Goal: Transaction & Acquisition: Obtain resource

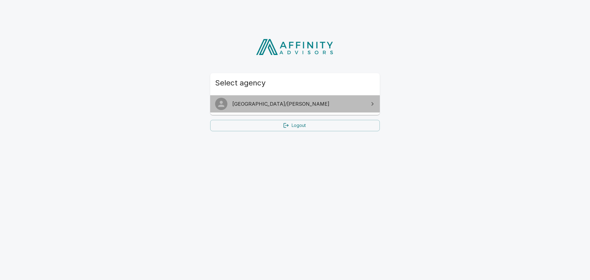
click at [293, 100] on span "[GEOGRAPHIC_DATA]/[PERSON_NAME]" at bounding box center [298, 103] width 133 height 7
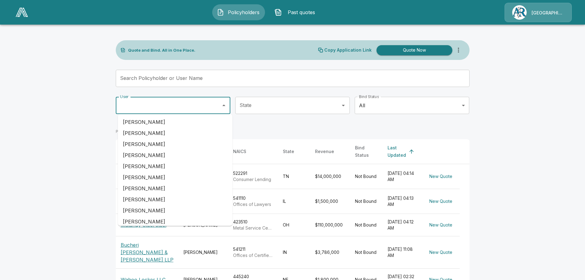
click at [163, 107] on input "User" at bounding box center [169, 106] width 100 height 12
click at [163, 184] on li "[PERSON_NAME]" at bounding box center [175, 189] width 115 height 11
type input "*********"
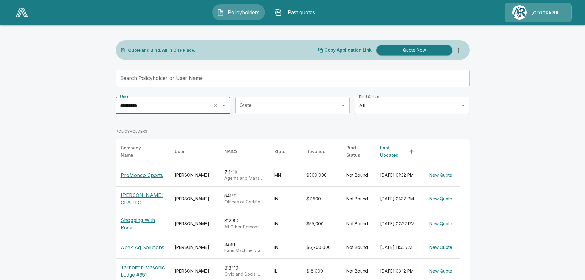
click at [148, 172] on p "ProMondo Sports" at bounding box center [142, 174] width 42 height 7
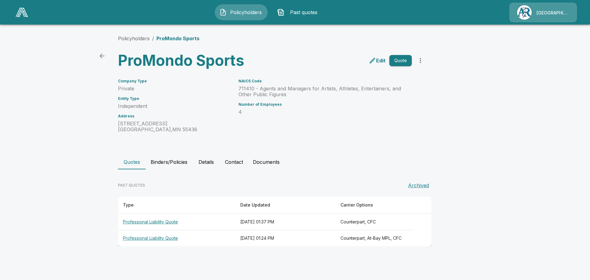
click at [144, 220] on th "Professional Liability Quote" at bounding box center [176, 222] width 117 height 16
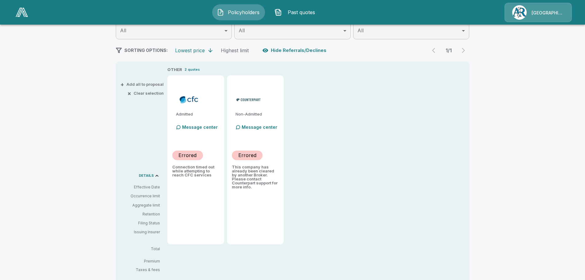
scroll to position [31, 0]
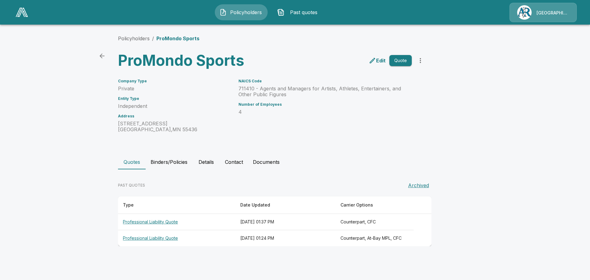
click at [155, 237] on th "Professional Liability Quote" at bounding box center [176, 238] width 117 height 16
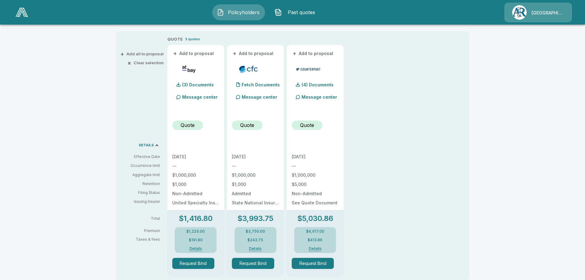
scroll to position [92, 0]
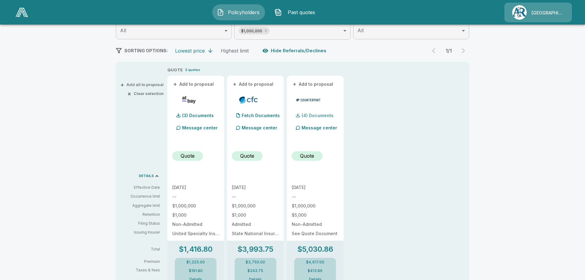
click at [321, 116] on p "(4) Documents" at bounding box center [318, 115] width 32 height 4
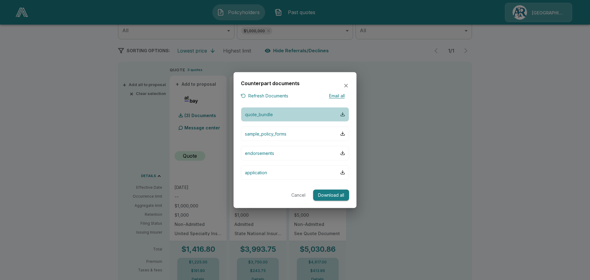
click at [296, 120] on button "quote_bundle" at bounding box center [295, 114] width 108 height 14
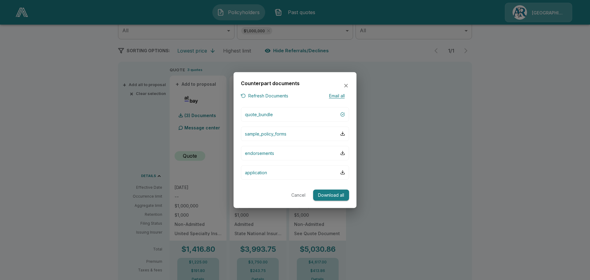
click at [347, 84] on icon "button" at bounding box center [346, 86] width 4 height 4
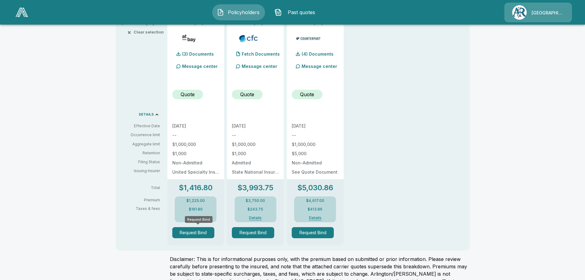
scroll to position [61, 0]
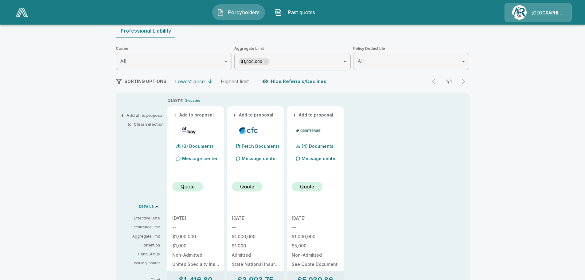
click at [199, 157] on p "Message center" at bounding box center [200, 158] width 36 height 6
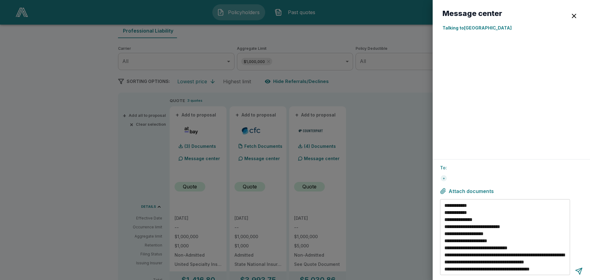
click at [462, 167] on p "To:" at bounding box center [511, 167] width 143 height 6
click at [573, 16] on div "button" at bounding box center [573, 15] width 7 height 7
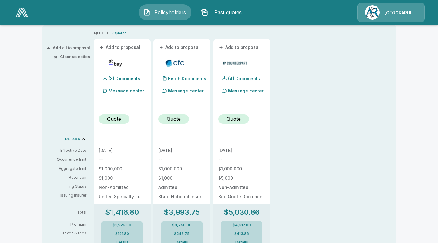
scroll to position [224, 0]
